Goal: Transaction & Acquisition: Purchase product/service

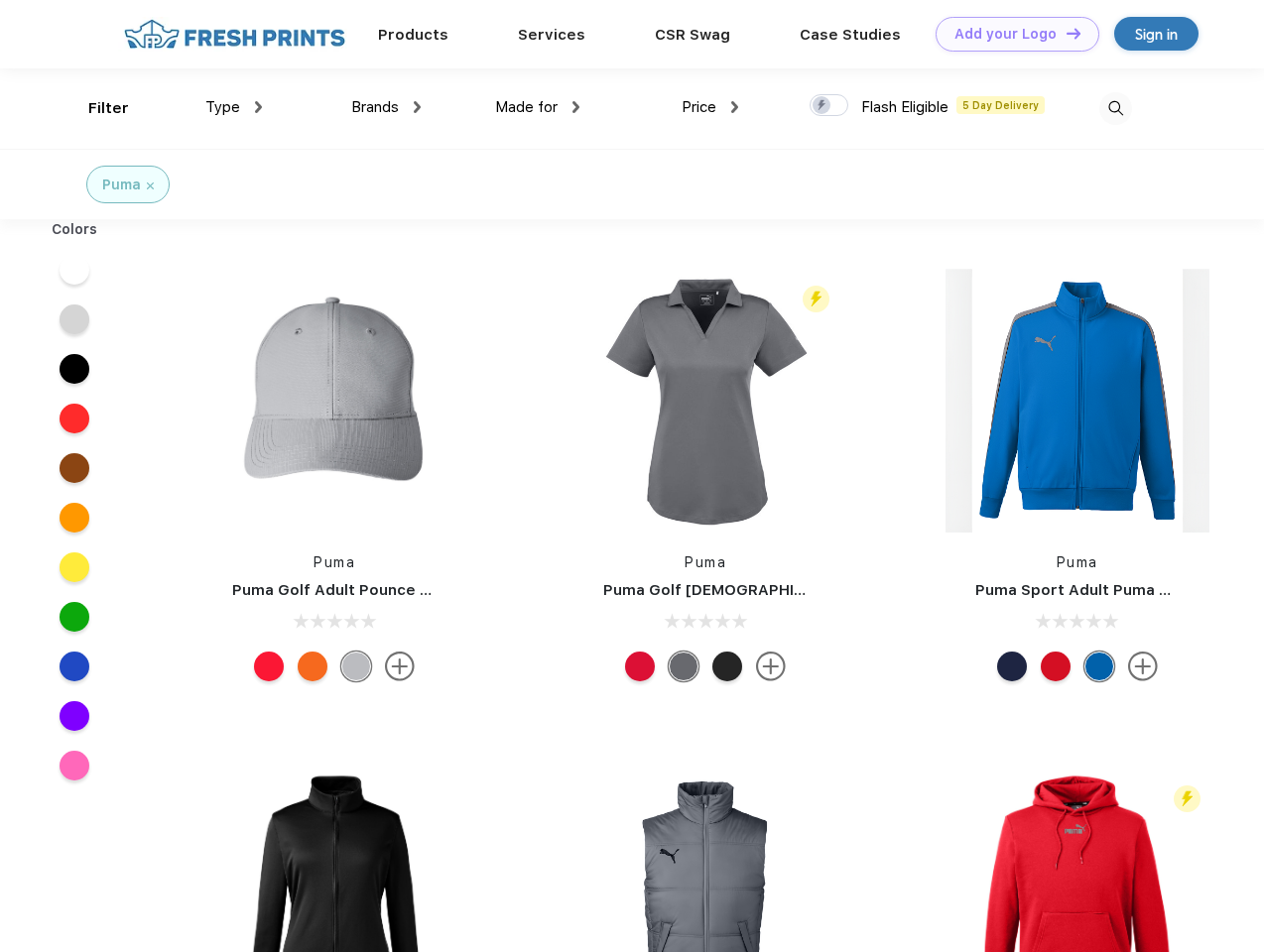
click at [1010, 34] on link "Add your Logo Design Tool" at bounding box center [1017, 34] width 164 height 35
click at [0, 0] on div "Design Tool" at bounding box center [0, 0] width 0 height 0
click at [1064, 33] on link "Add your Logo Design Tool" at bounding box center [1017, 34] width 164 height 35
click at [95, 108] on div "Filter" at bounding box center [108, 108] width 41 height 23
click at [235, 107] on span "Type" at bounding box center [223, 107] width 35 height 18
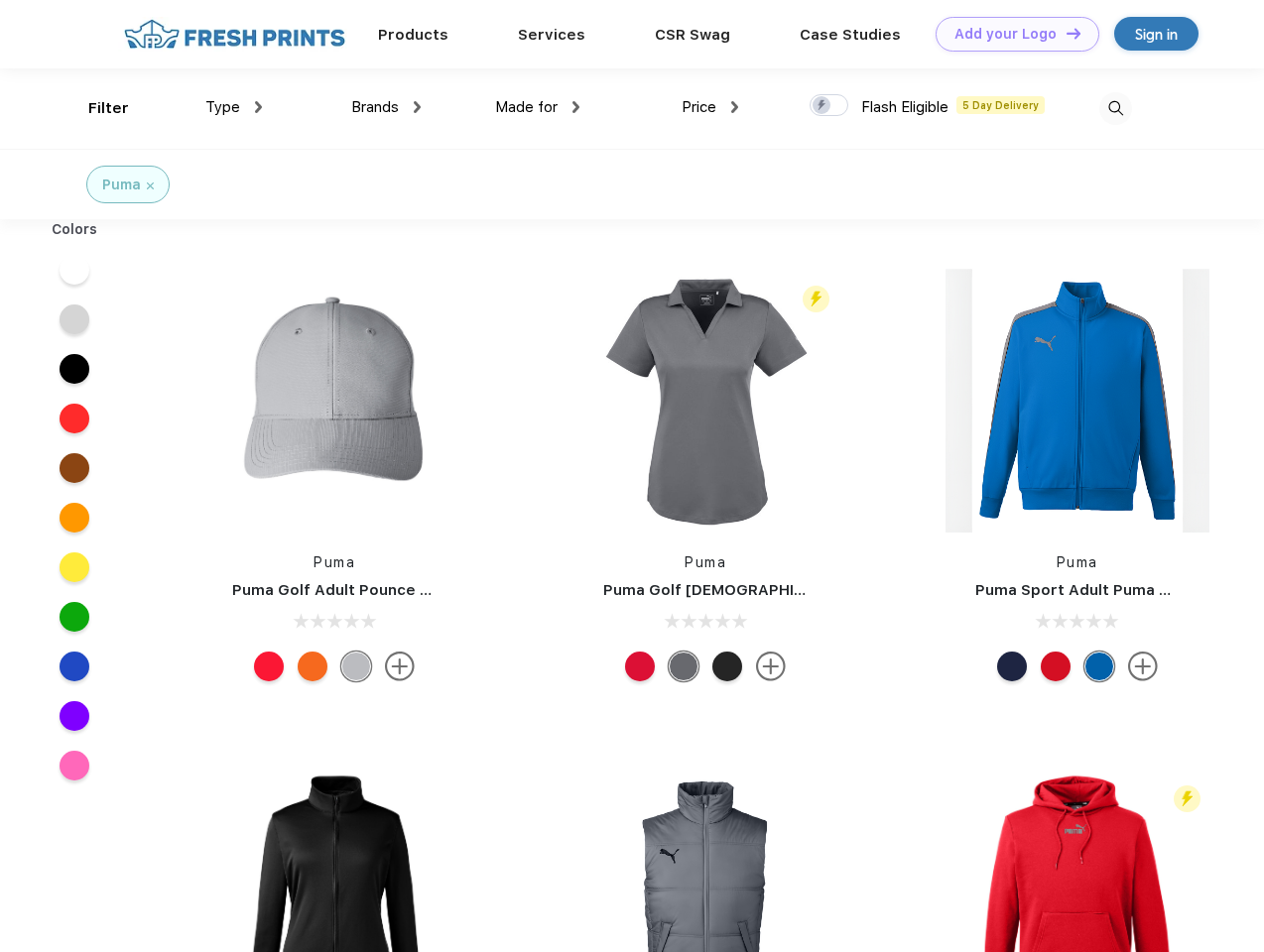
click at [386, 107] on span "Brands" at bounding box center [375, 107] width 48 height 18
click at [538, 107] on span "Made for" at bounding box center [526, 107] width 63 height 18
click at [711, 107] on span "Price" at bounding box center [699, 107] width 35 height 18
click at [830, 106] on div at bounding box center [829, 105] width 39 height 22
click at [823, 106] on input "checkbox" at bounding box center [816, 99] width 13 height 13
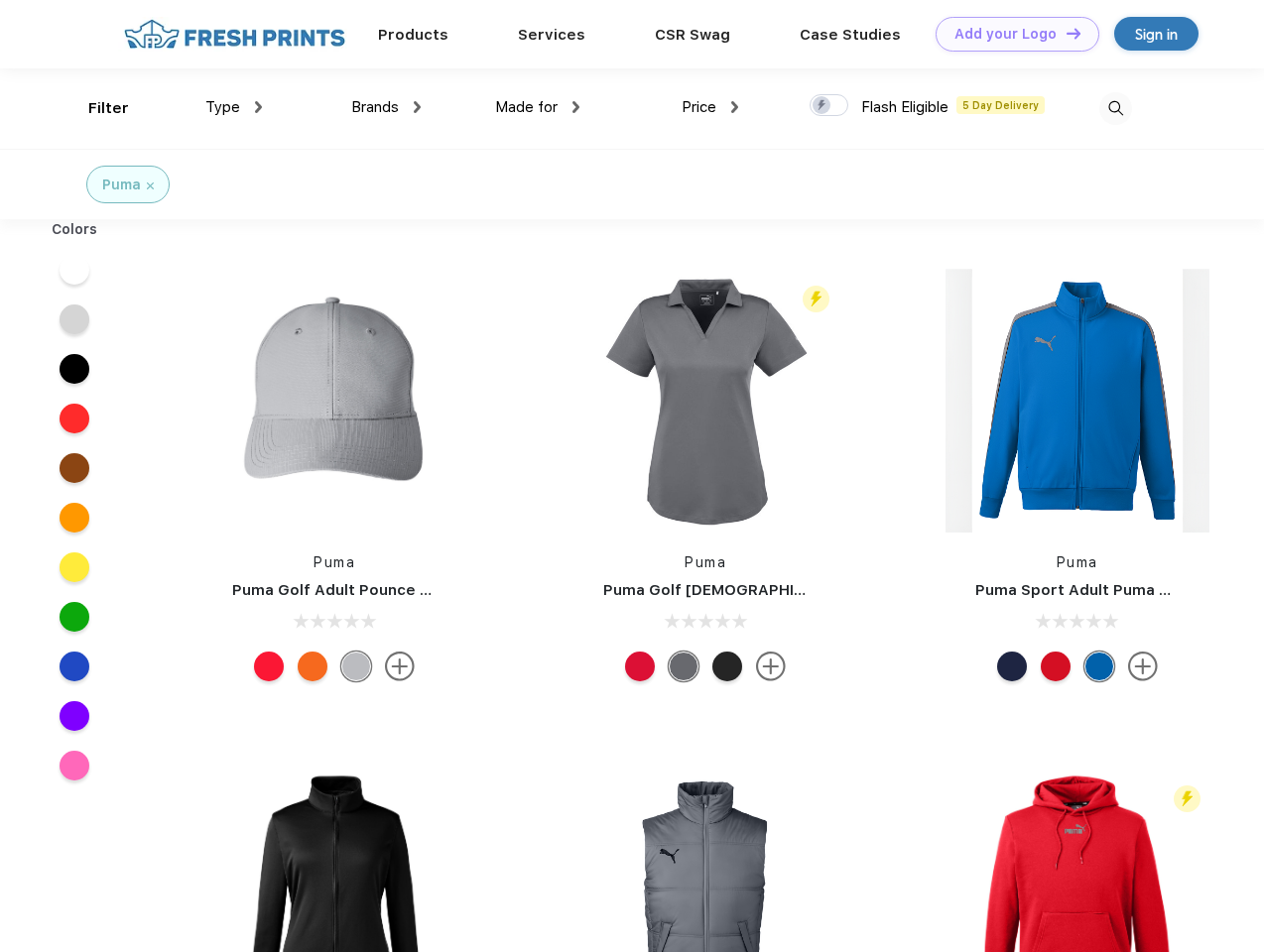
checkbox input "true"
